Goal: Transaction & Acquisition: Purchase product/service

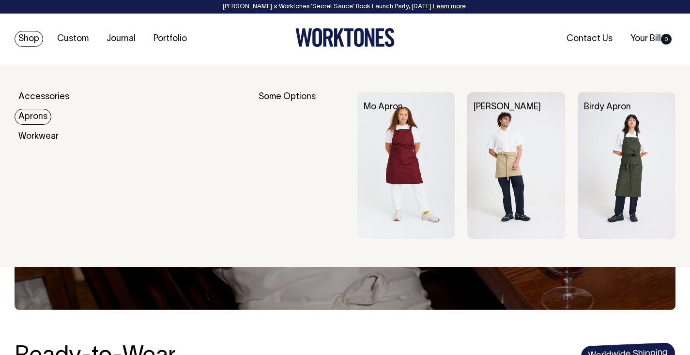
click at [30, 116] on link "Aprons" at bounding box center [33, 117] width 37 height 16
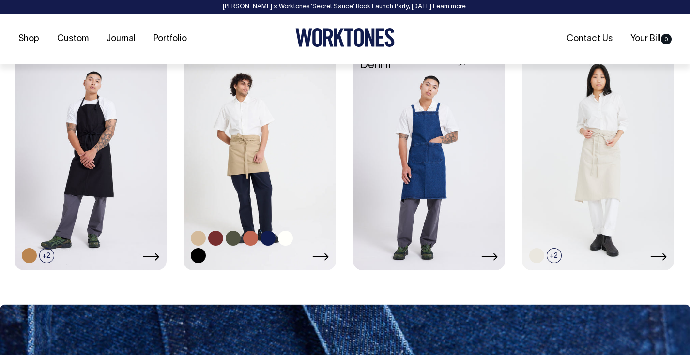
scroll to position [685, 0]
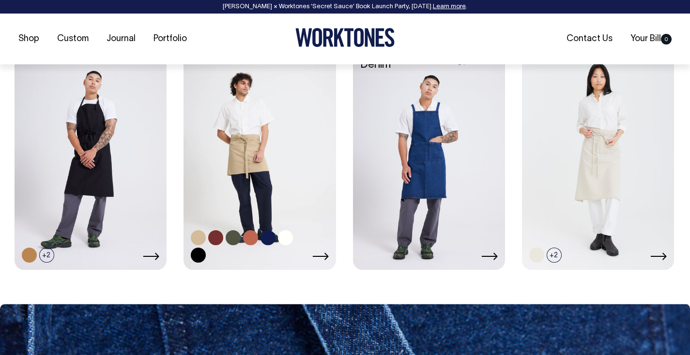
click at [266, 136] on link at bounding box center [259, 155] width 152 height 226
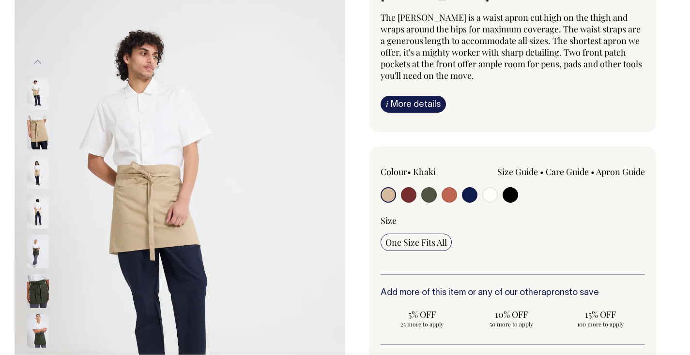
scroll to position [101, 0]
click at [37, 106] on img at bounding box center [38, 92] width 22 height 34
click at [43, 336] on img at bounding box center [38, 330] width 22 height 34
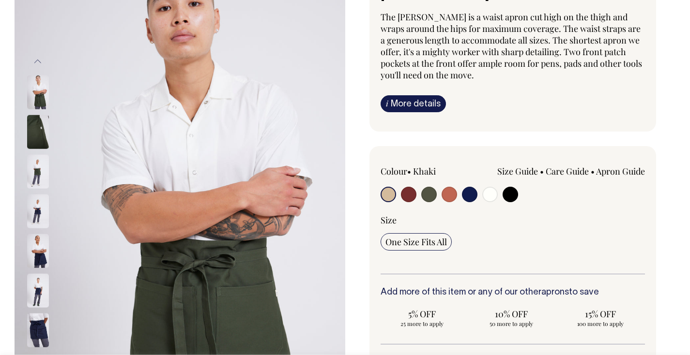
click at [39, 212] on img at bounding box center [38, 211] width 22 height 34
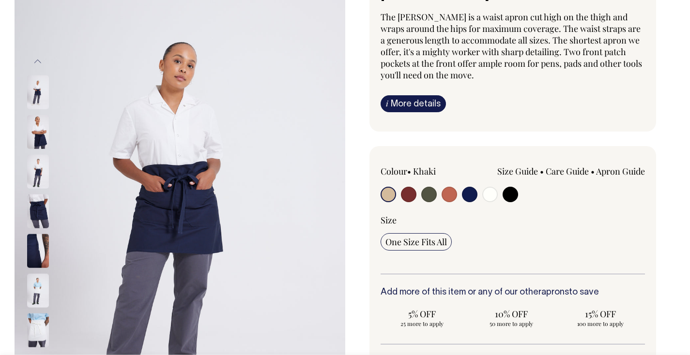
click at [37, 208] on img at bounding box center [38, 211] width 22 height 34
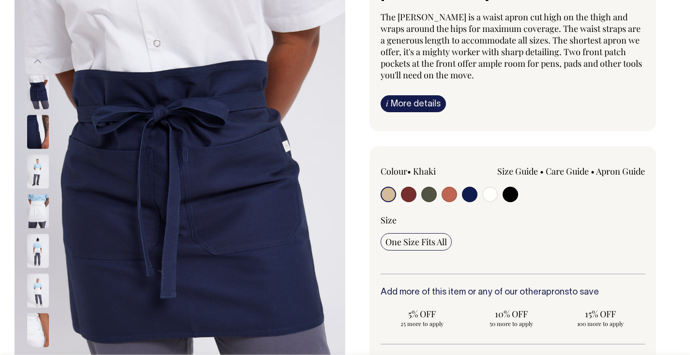
click at [37, 181] on img at bounding box center [38, 171] width 22 height 34
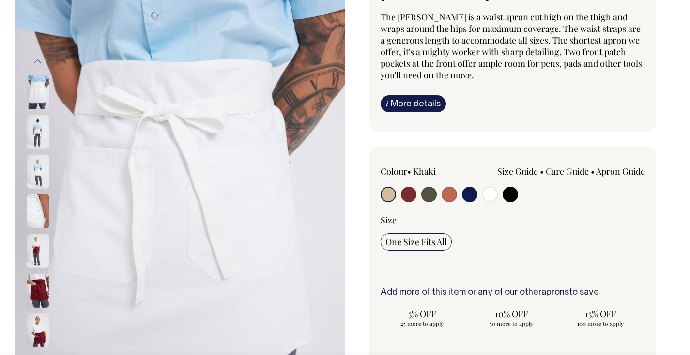
click at [39, 302] on img at bounding box center [38, 290] width 22 height 34
